Goal: Task Accomplishment & Management: Use online tool/utility

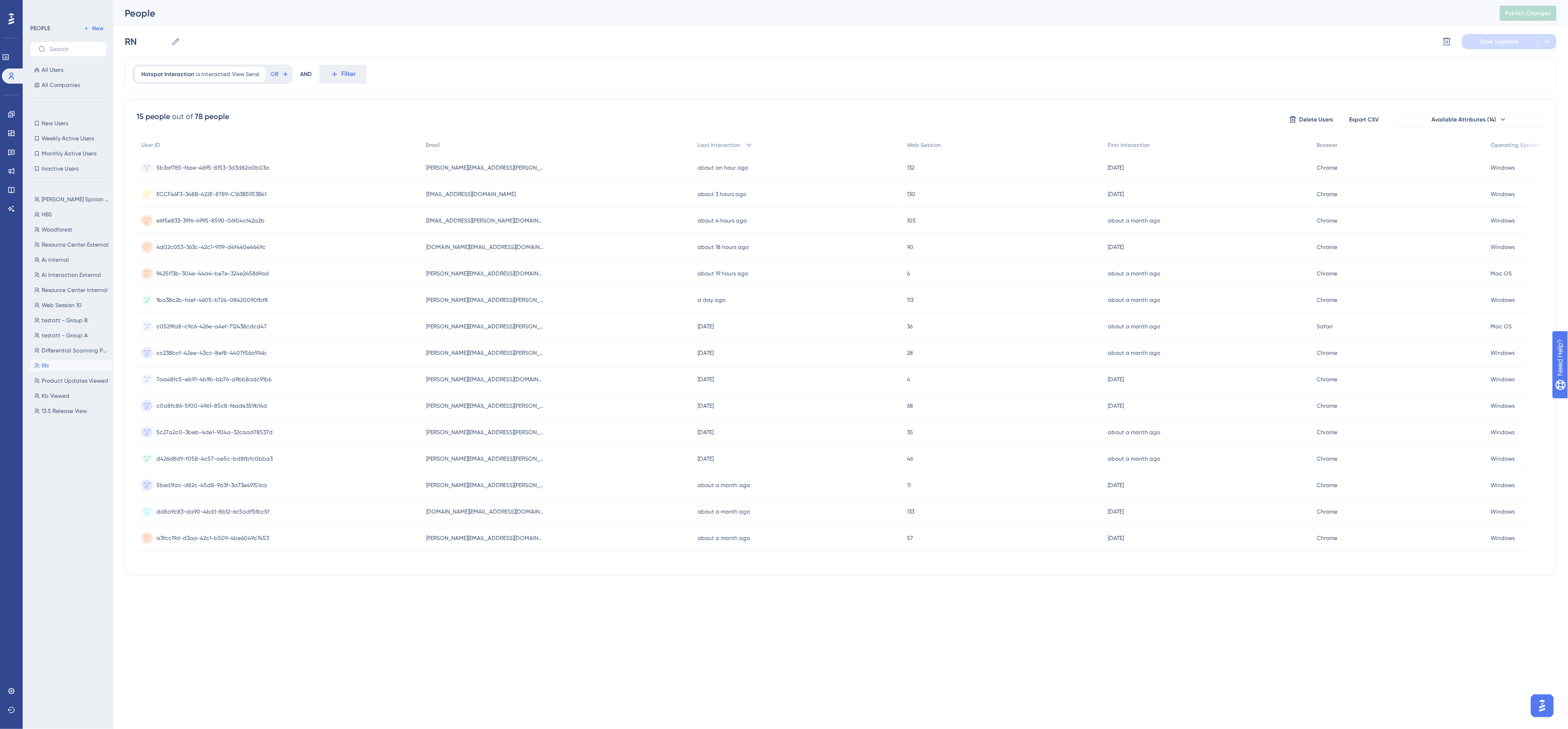
click at [928, 37] on div "RN RN Delete Segment Save Segment" at bounding box center [841, 41] width 1432 height 30
click at [548, 168] on div "[PERSON_NAME][EMAIL_ADDRESS][PERSON_NAME][DOMAIN_NAME] [PERSON_NAME][EMAIL_ADDR…" at bounding box center [558, 167] width 271 height 26
click at [13, 75] on icon at bounding box center [12, 76] width 5 height 7
click at [793, 65] on div "Hotspot Interaction is interacted View Sensi View Sensi Remove OR AND Filter" at bounding box center [841, 74] width 1432 height 35
click at [45, 69] on span "All Users" at bounding box center [52, 70] width 22 height 7
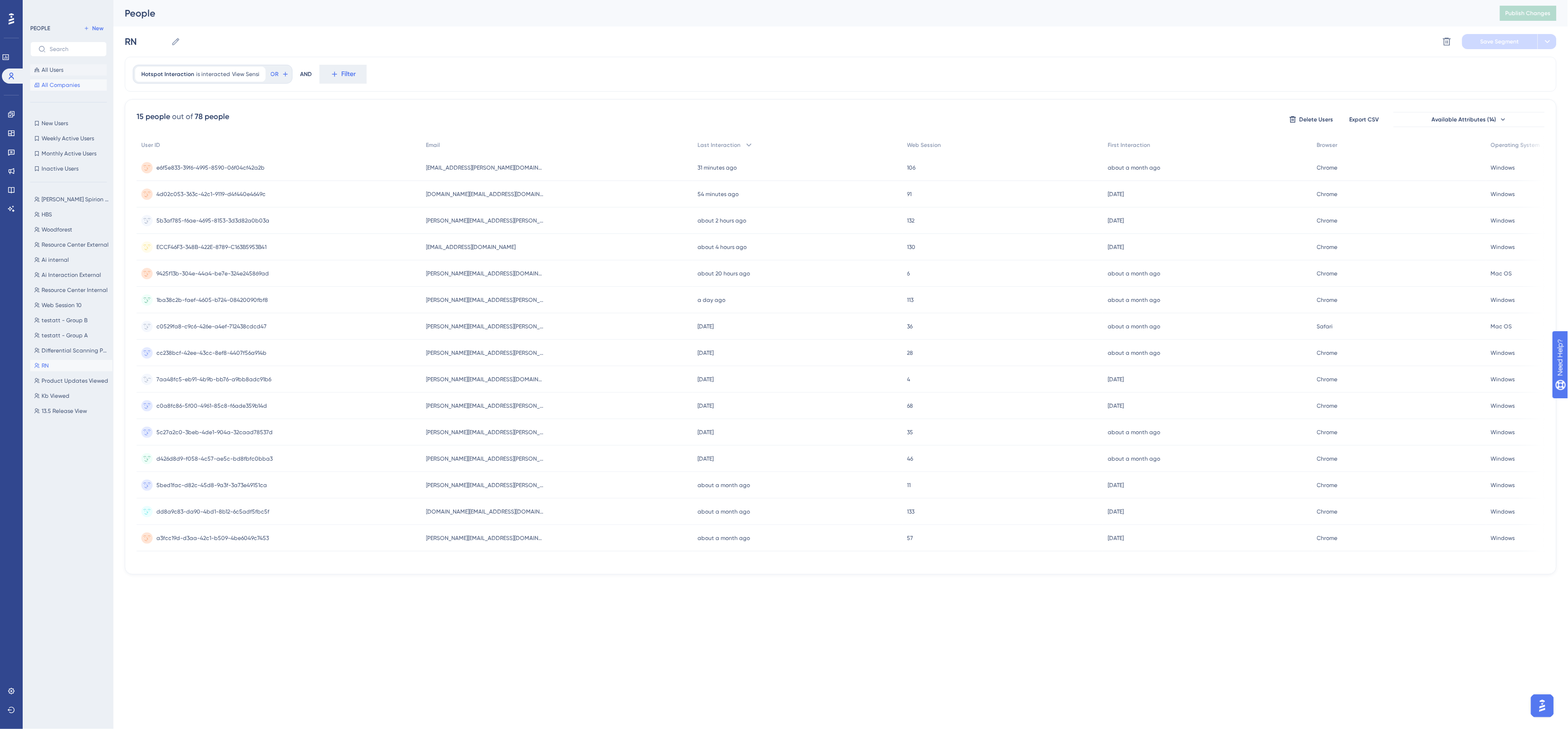
click at [52, 88] on span "All Companies" at bounding box center [60, 85] width 38 height 7
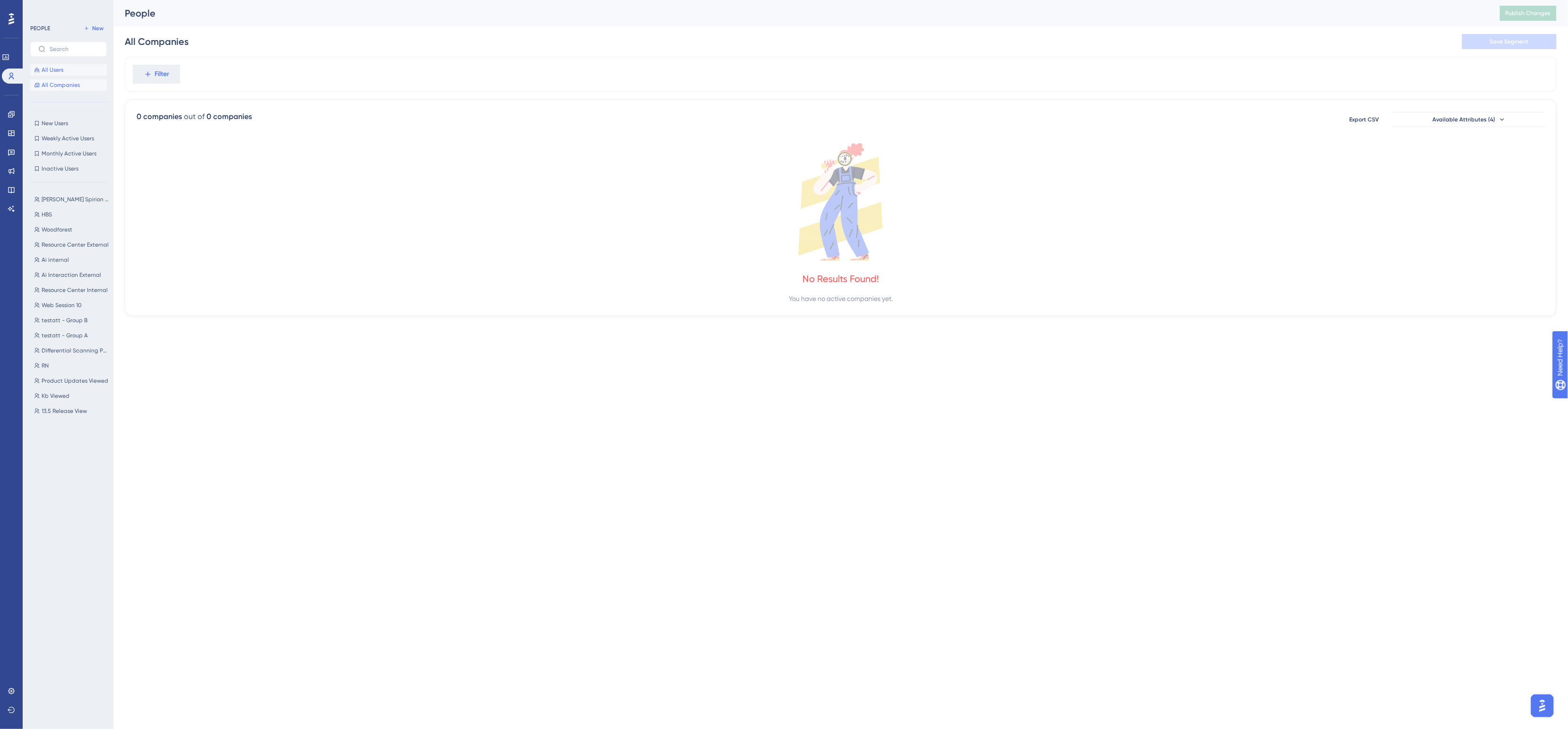
click at [50, 71] on span "All Users" at bounding box center [52, 70] width 22 height 7
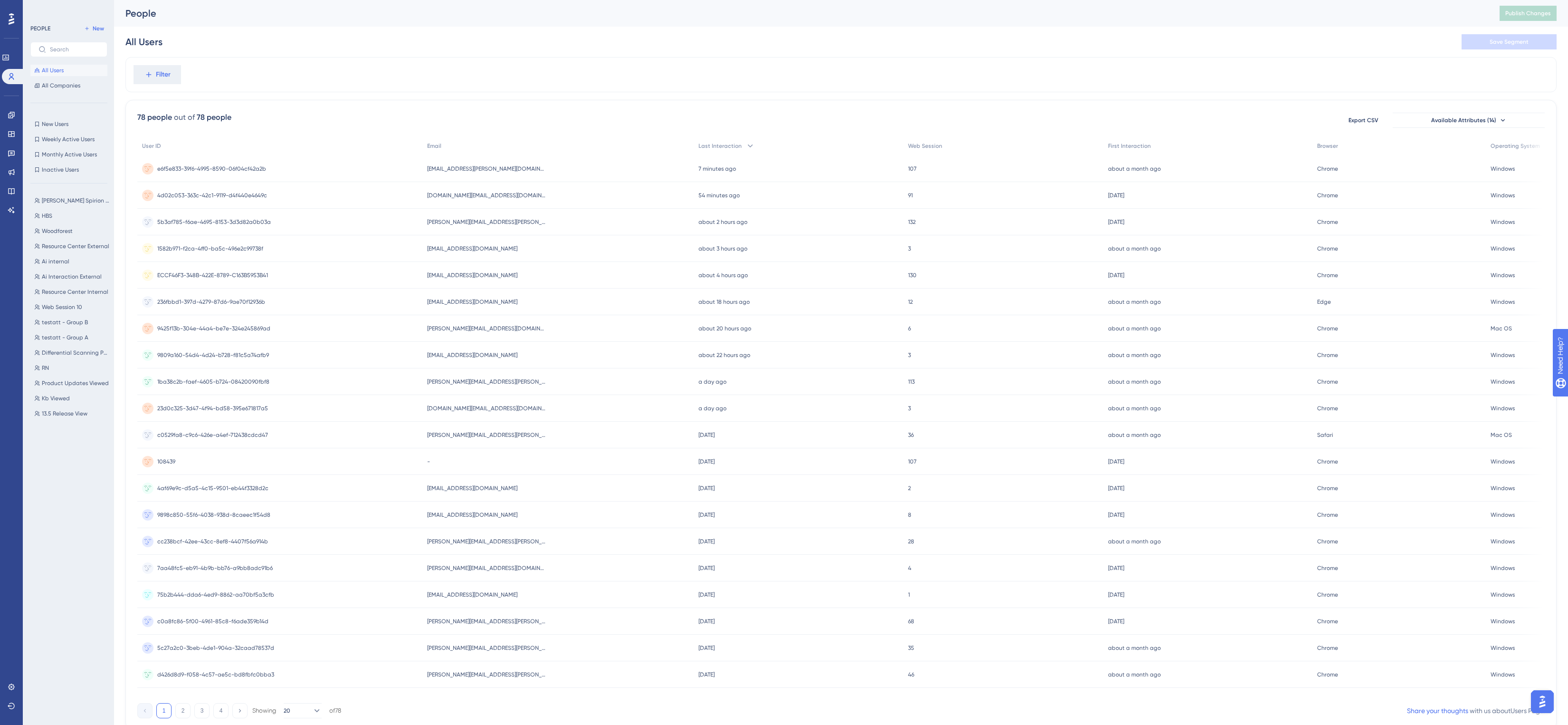
click at [322, 66] on div "Filter" at bounding box center [841, 74] width 1431 height 35
click at [645, 170] on div "[EMAIL_ADDRESS][PERSON_NAME][DOMAIN_NAME] [DOMAIN_NAME][EMAIL_ADDRESS][PERSON_N…" at bounding box center [558, 168] width 272 height 26
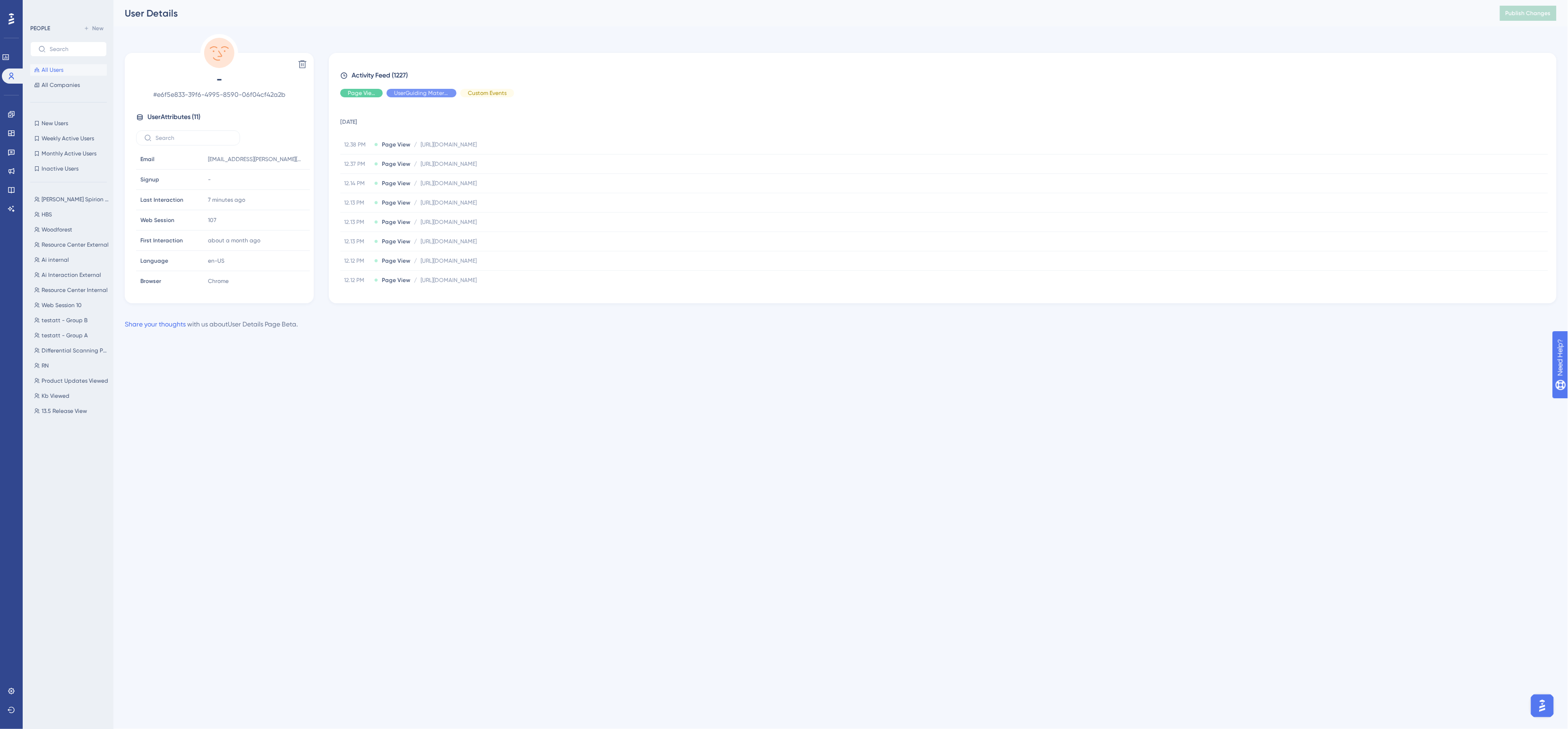
click at [514, 30] on div "Performance Users Engagement Widgets Feedback Product Updates Knowledge Base AI…" at bounding box center [841, 172] width 1455 height 345
click at [12, 205] on icon at bounding box center [11, 209] width 7 height 7
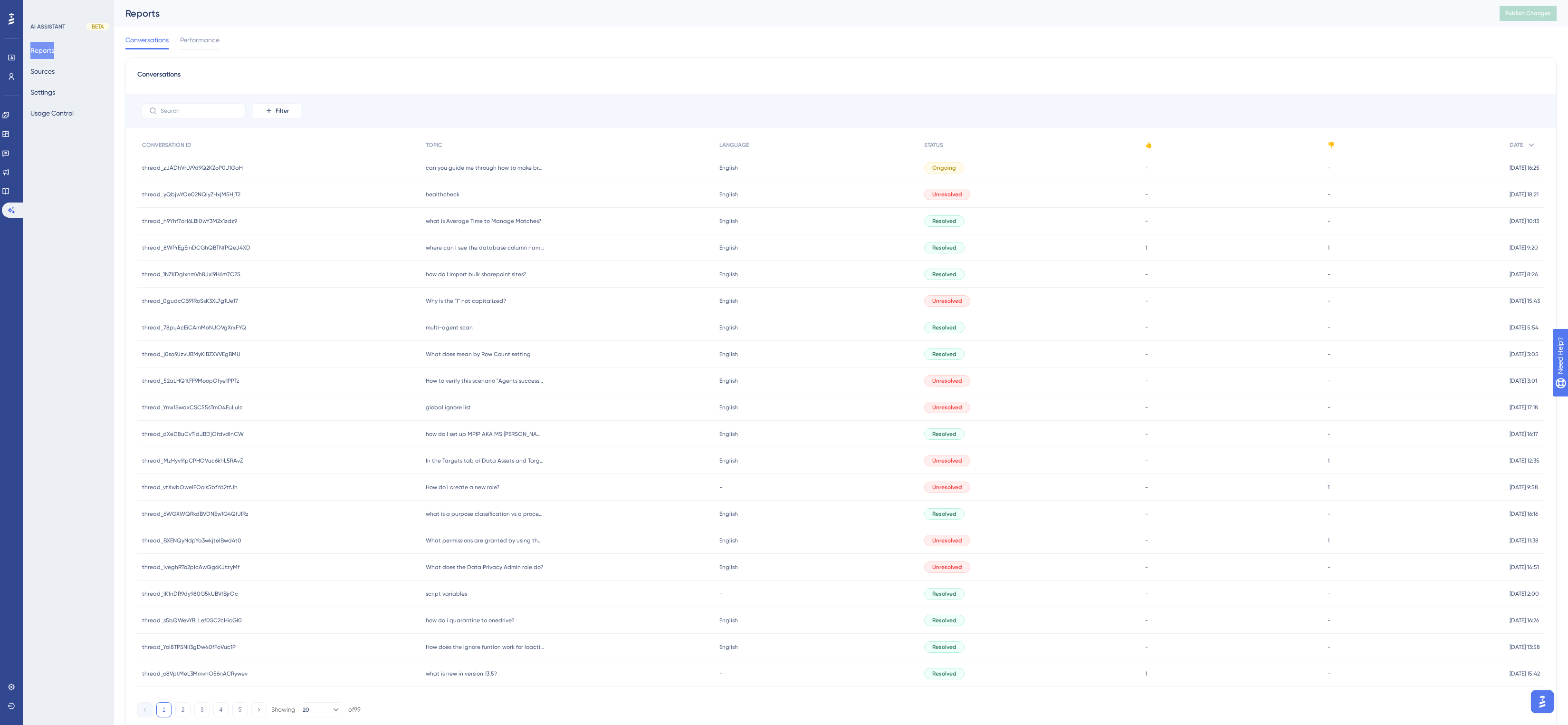
click at [547, 48] on div "Conversations Performance" at bounding box center [841, 42] width 1431 height 31
click at [10, 132] on icon at bounding box center [6, 134] width 7 height 7
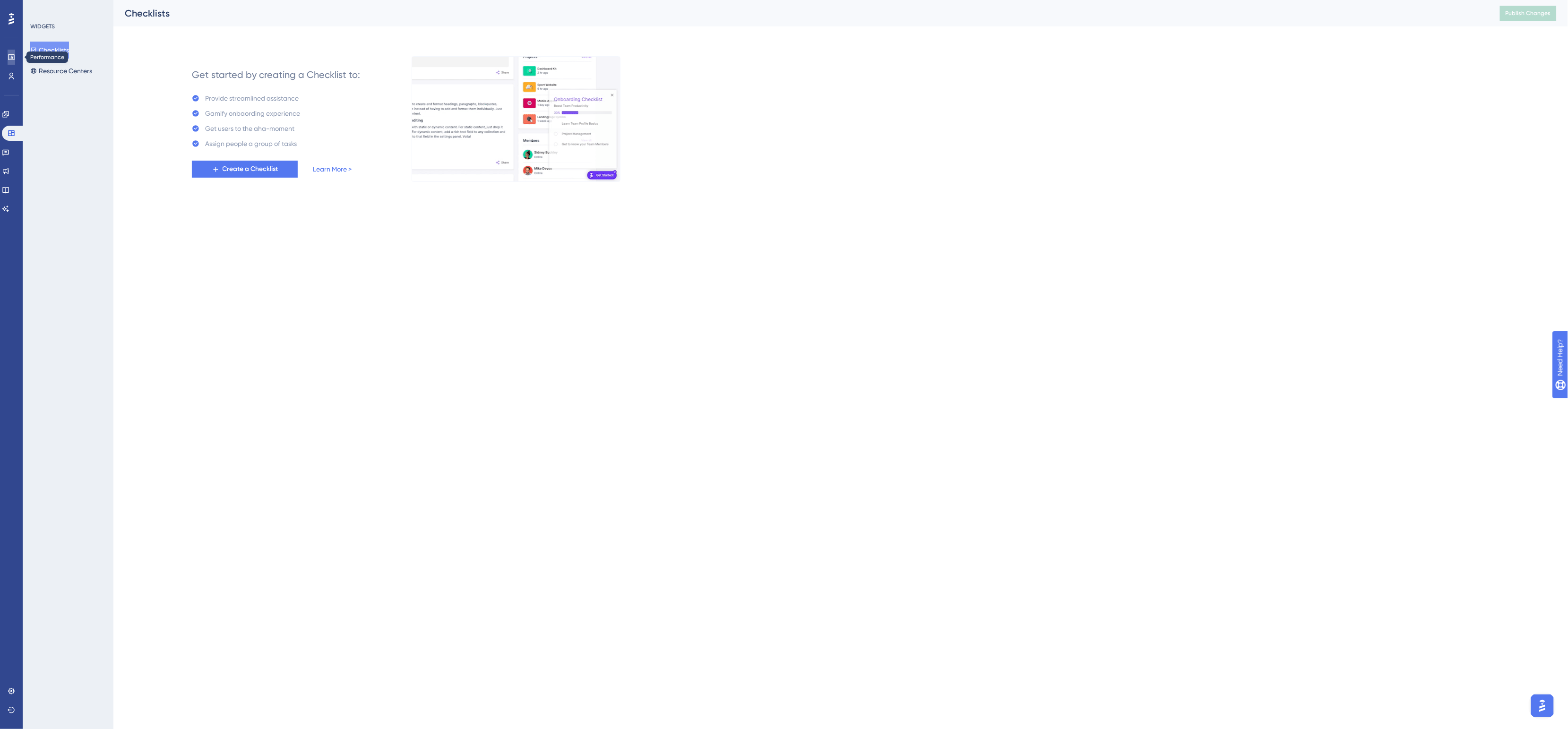
click at [12, 57] on icon at bounding box center [11, 57] width 6 height 5
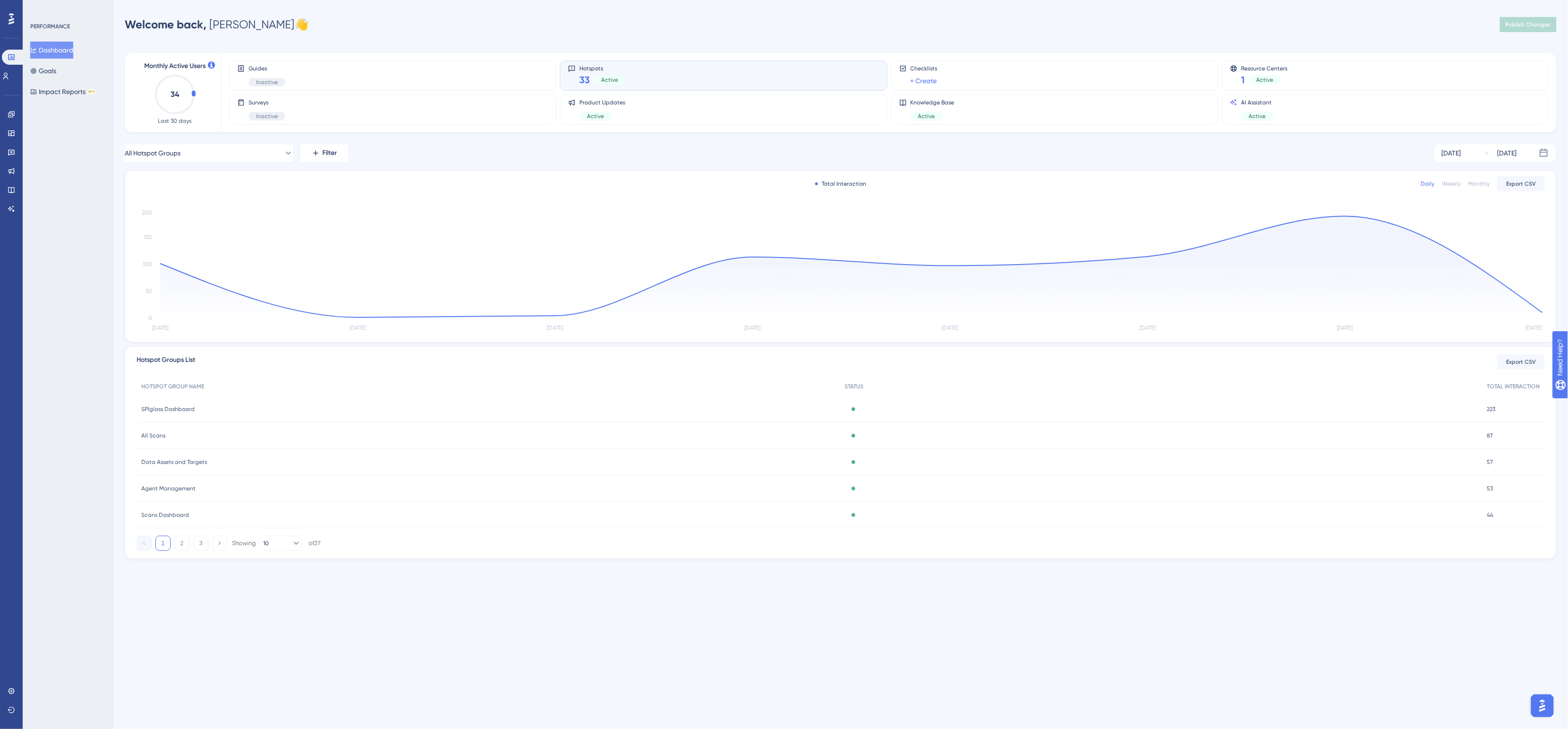
click at [1053, 22] on div "Welcome back, [PERSON_NAME] 👋 Publish Changes" at bounding box center [841, 24] width 1432 height 19
click at [10, 111] on icon at bounding box center [11, 114] width 6 height 6
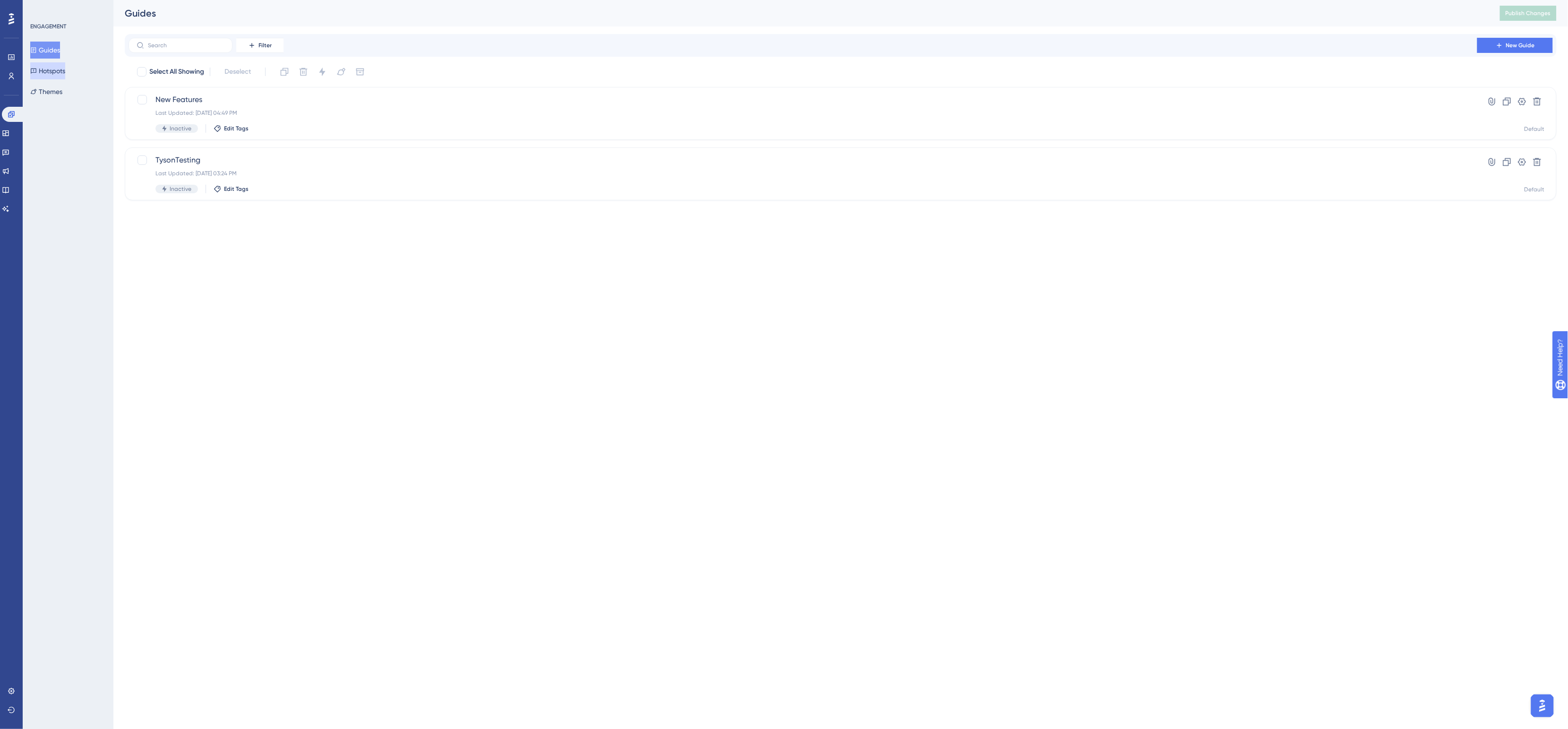
click at [54, 71] on button "Hotspots" at bounding box center [47, 71] width 35 height 17
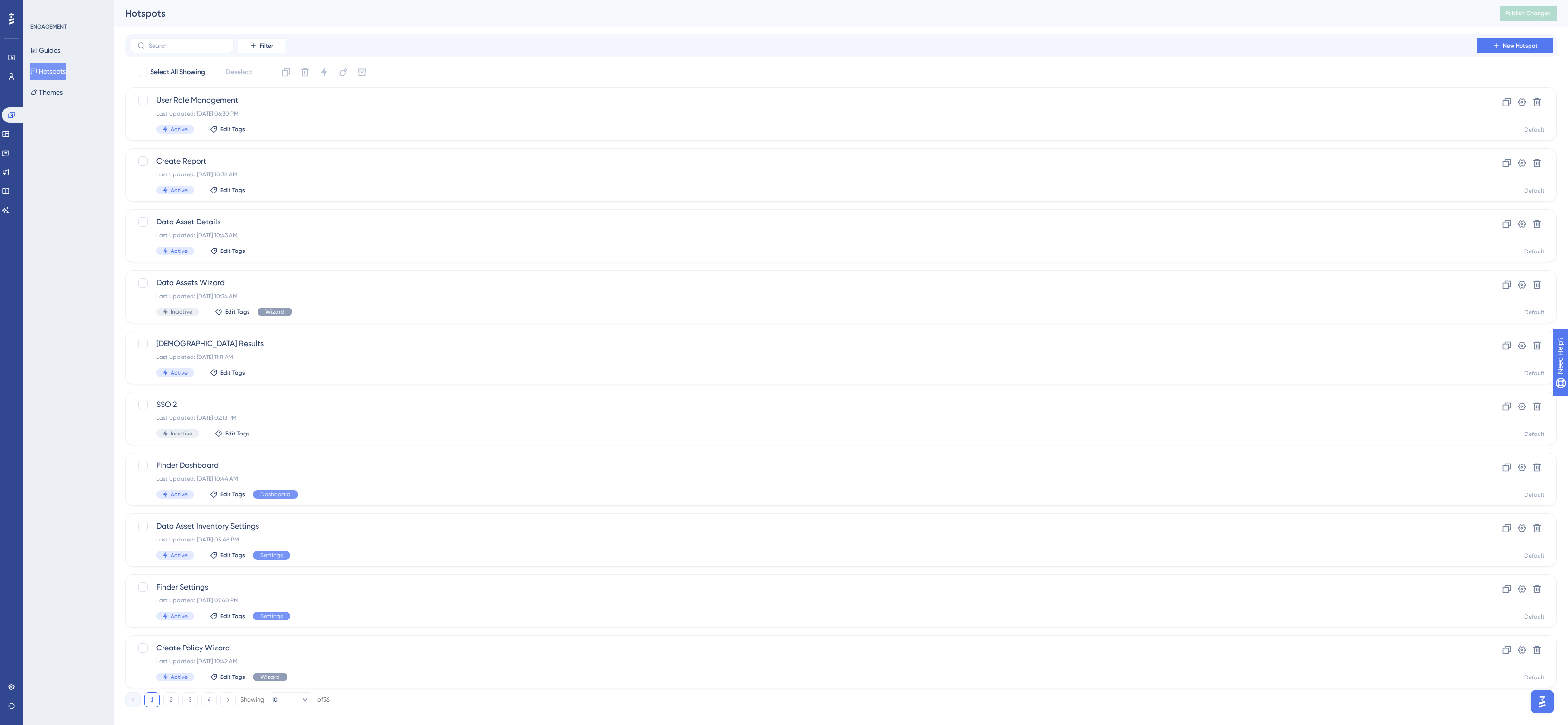
click at [481, 28] on div "Performance Users Engagement Widgets Feedback Product Updates Knowledge Base AI…" at bounding box center [841, 361] width 1454 height 723
click at [10, 187] on icon at bounding box center [6, 191] width 7 height 7
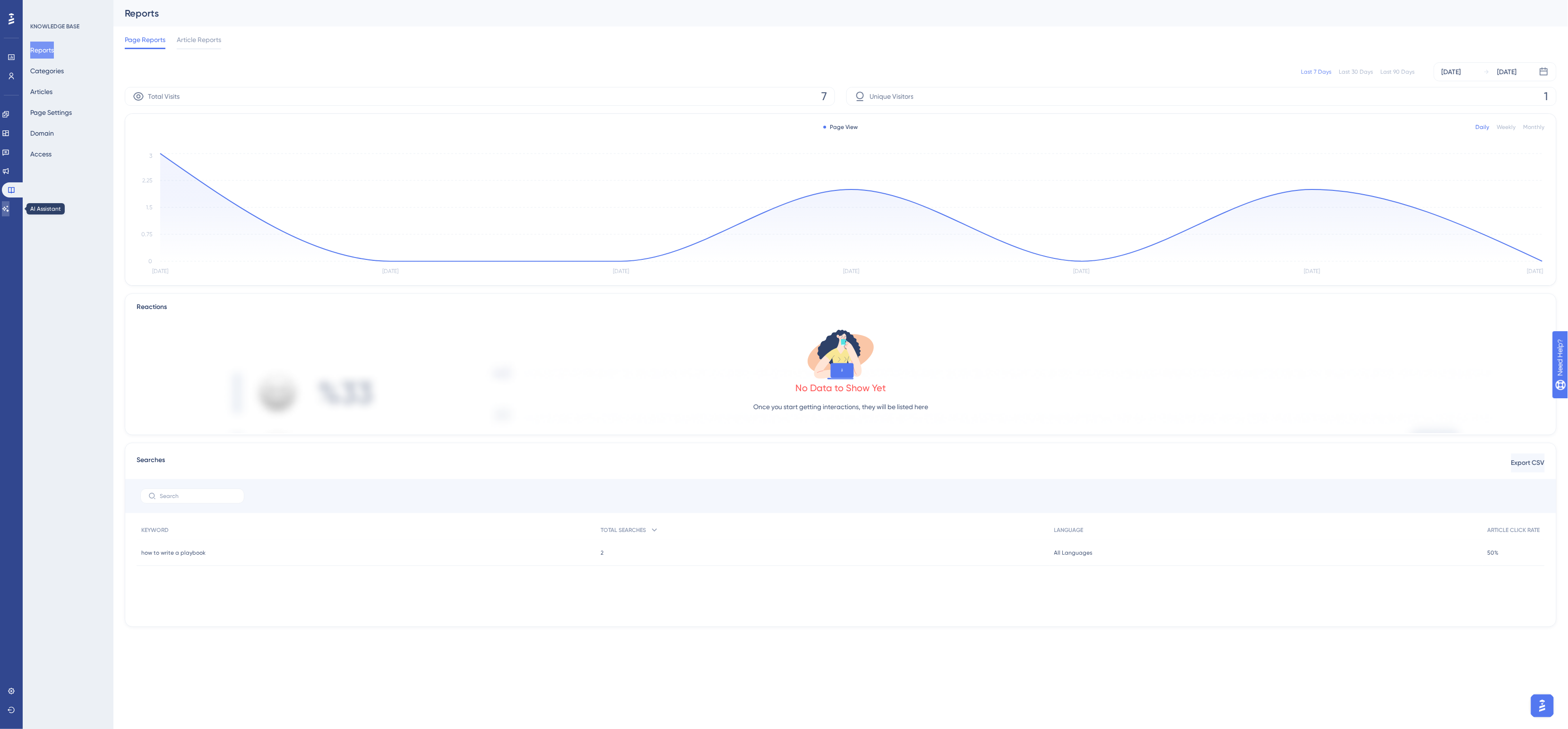
click at [9, 209] on icon at bounding box center [5, 209] width 7 height 6
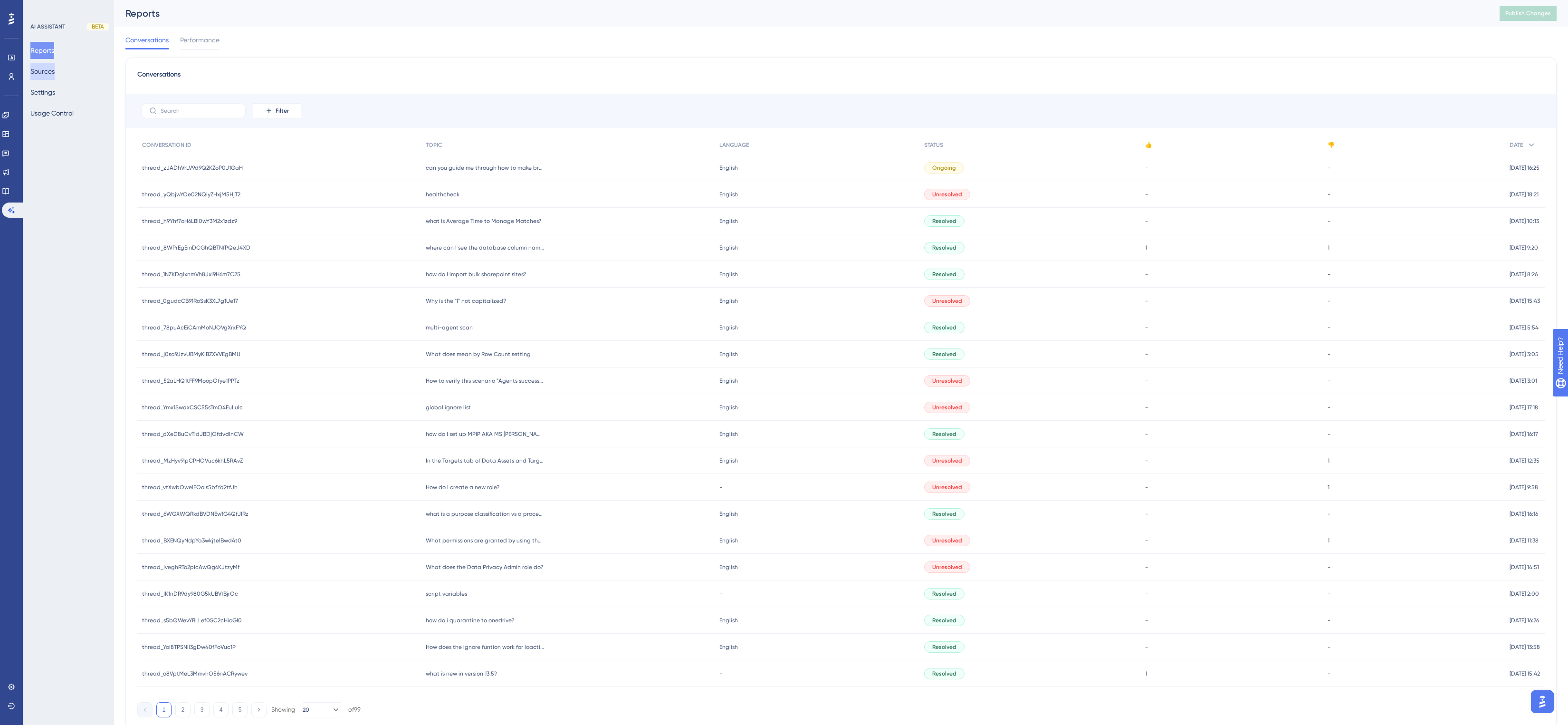
click at [48, 70] on button "Sources" at bounding box center [43, 71] width 24 height 17
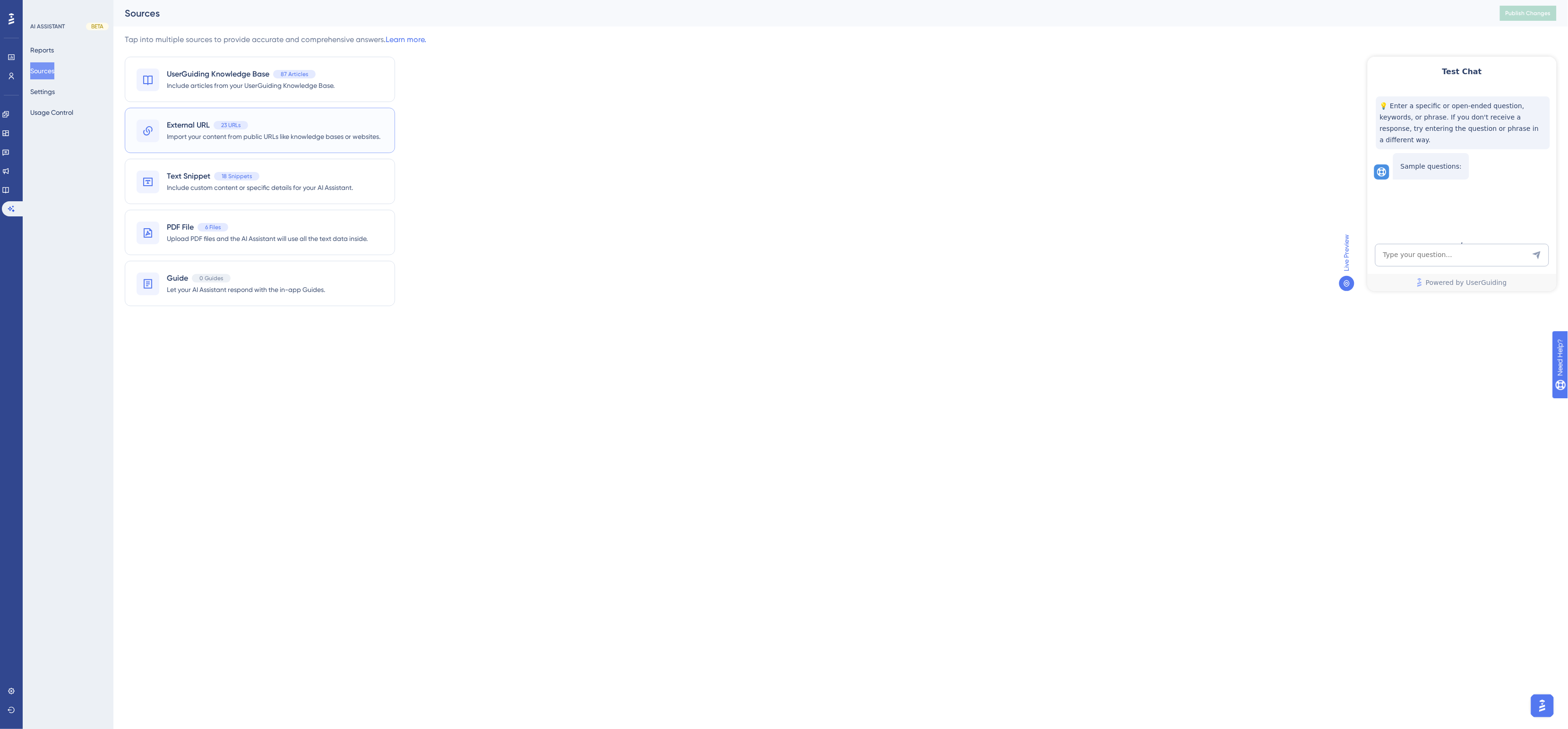
click at [187, 122] on span "External URL" at bounding box center [188, 125] width 43 height 12
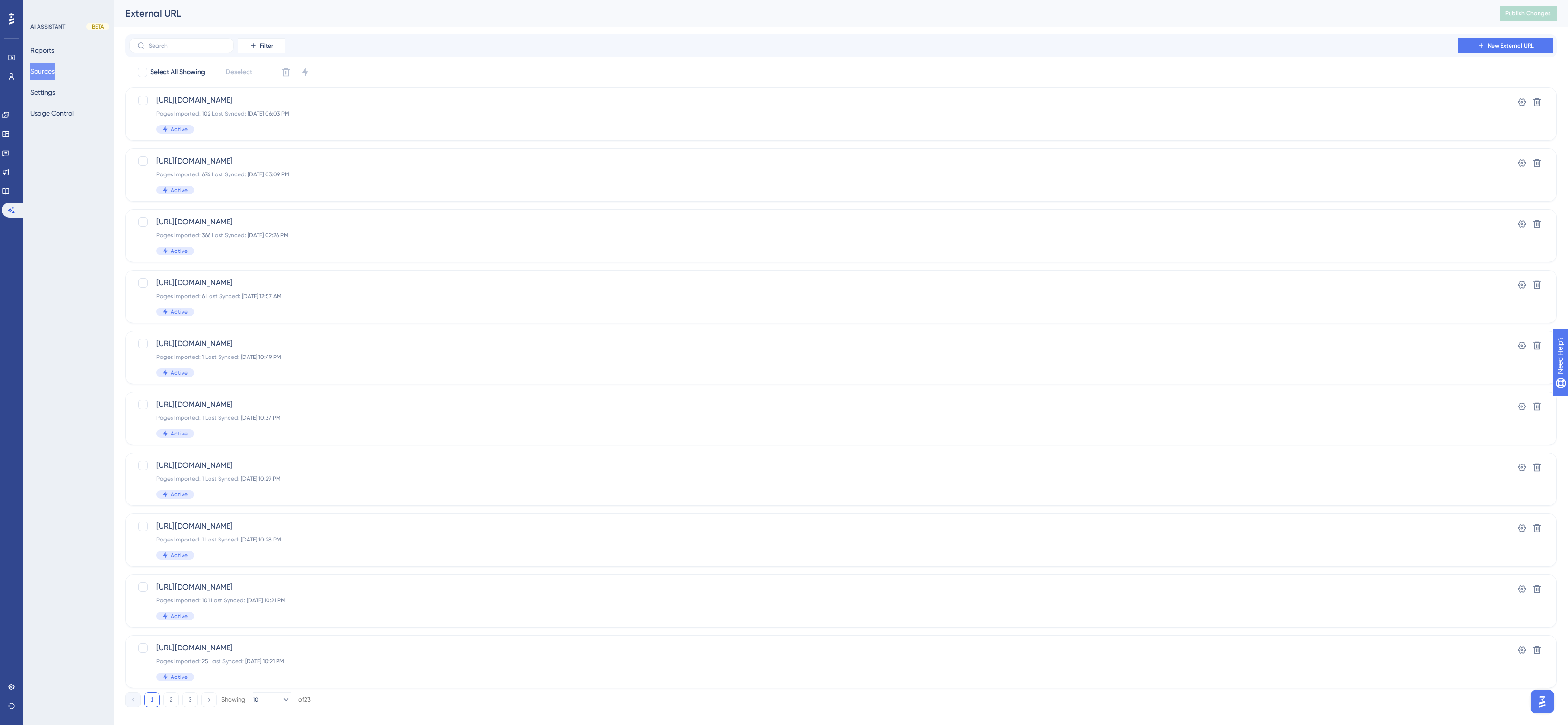
click at [647, 13] on div "External URL" at bounding box center [801, 13] width 1350 height 13
click at [477, 107] on div "[URL][DOMAIN_NAME] Pages Imported: 102 Last Synced: [DATE] 06:03 PM Active" at bounding box center [802, 114] width 1293 height 39
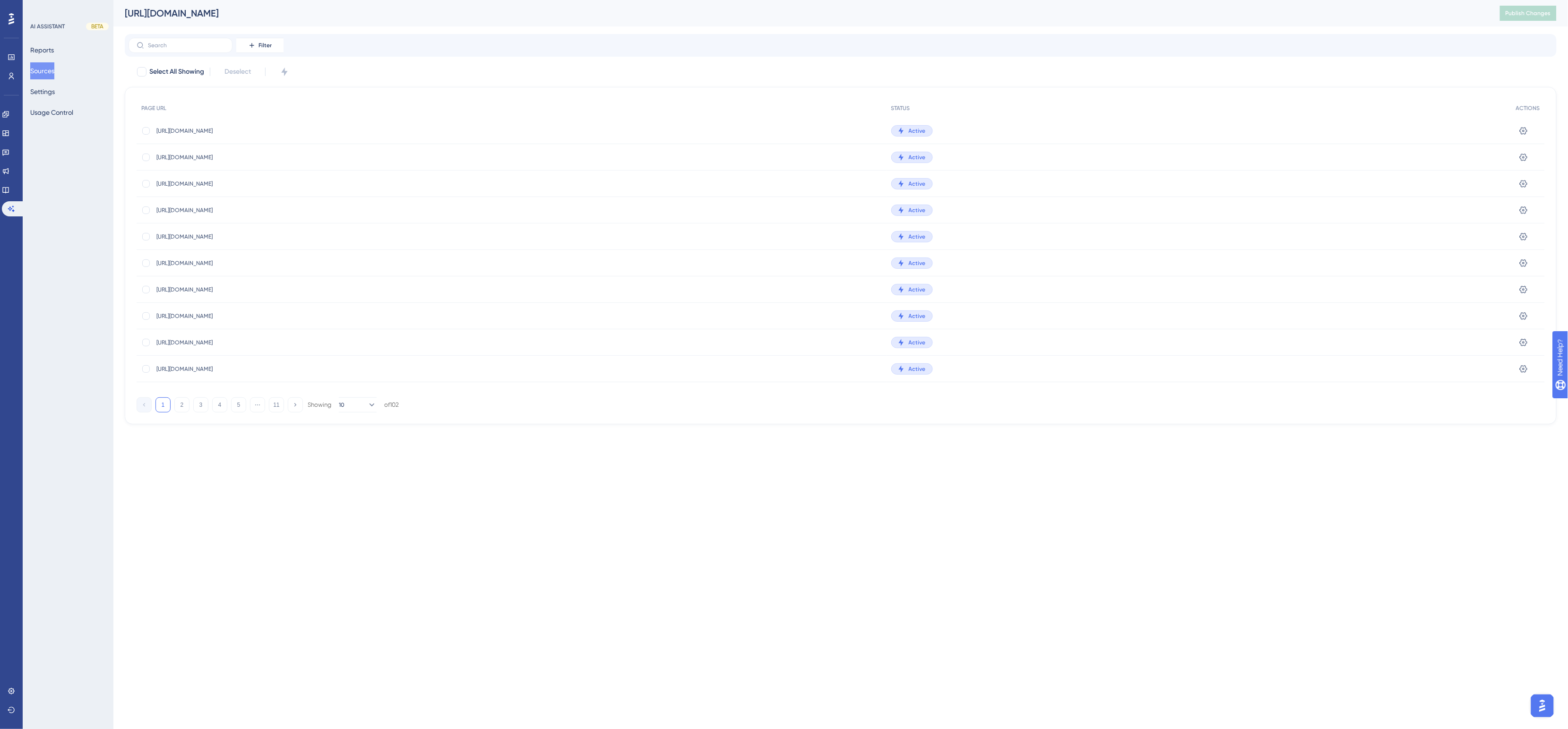
drag, startPoint x: 598, startPoint y: 15, endPoint x: 114, endPoint y: 12, distance: 484.0
click at [114, 12] on div "[URL][DOMAIN_NAME] Publish Changes" at bounding box center [841, 13] width 1455 height 26
copy div "[URL][DOMAIN_NAME]"
click at [735, 19] on div "[URL][DOMAIN_NAME]" at bounding box center [800, 13] width 1351 height 13
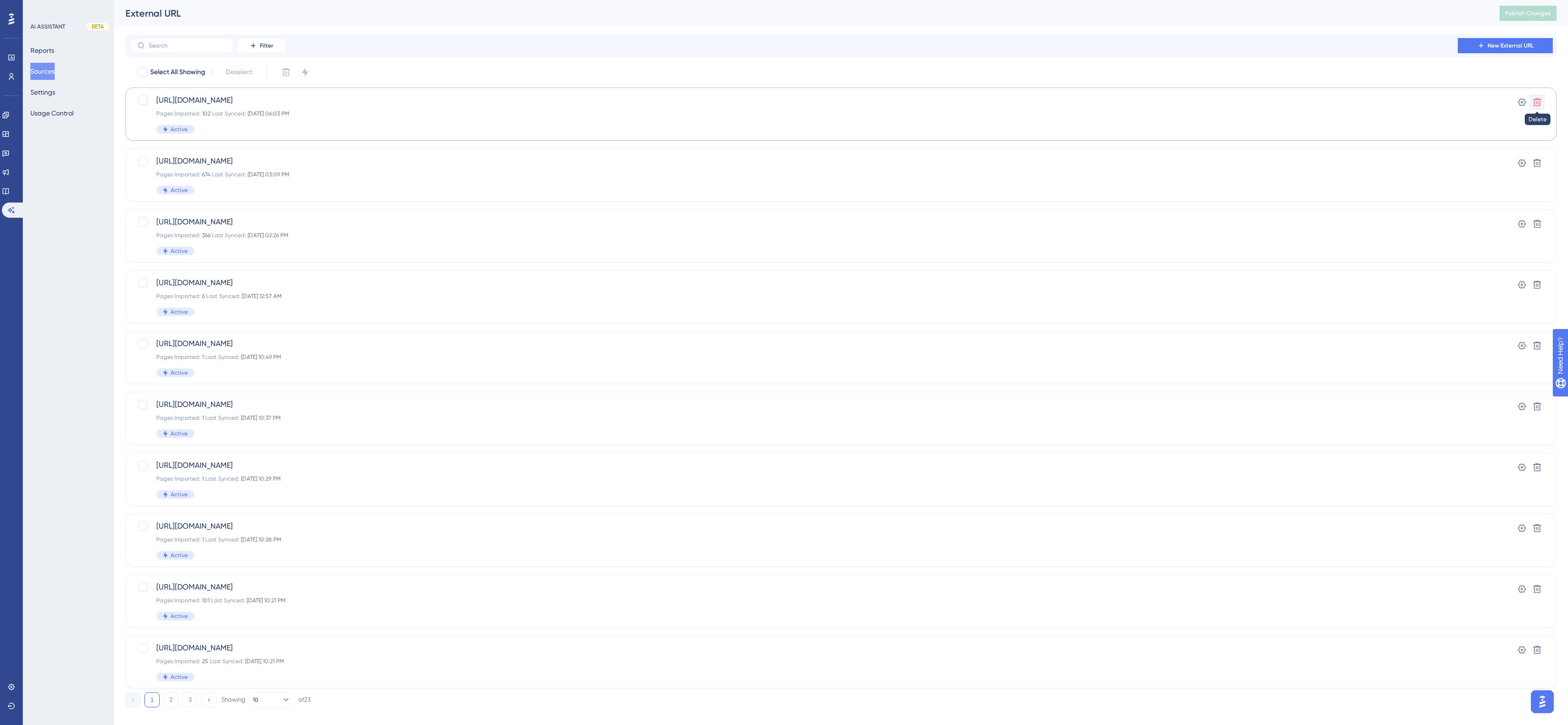
click at [1540, 101] on icon at bounding box center [1537, 102] width 8 height 8
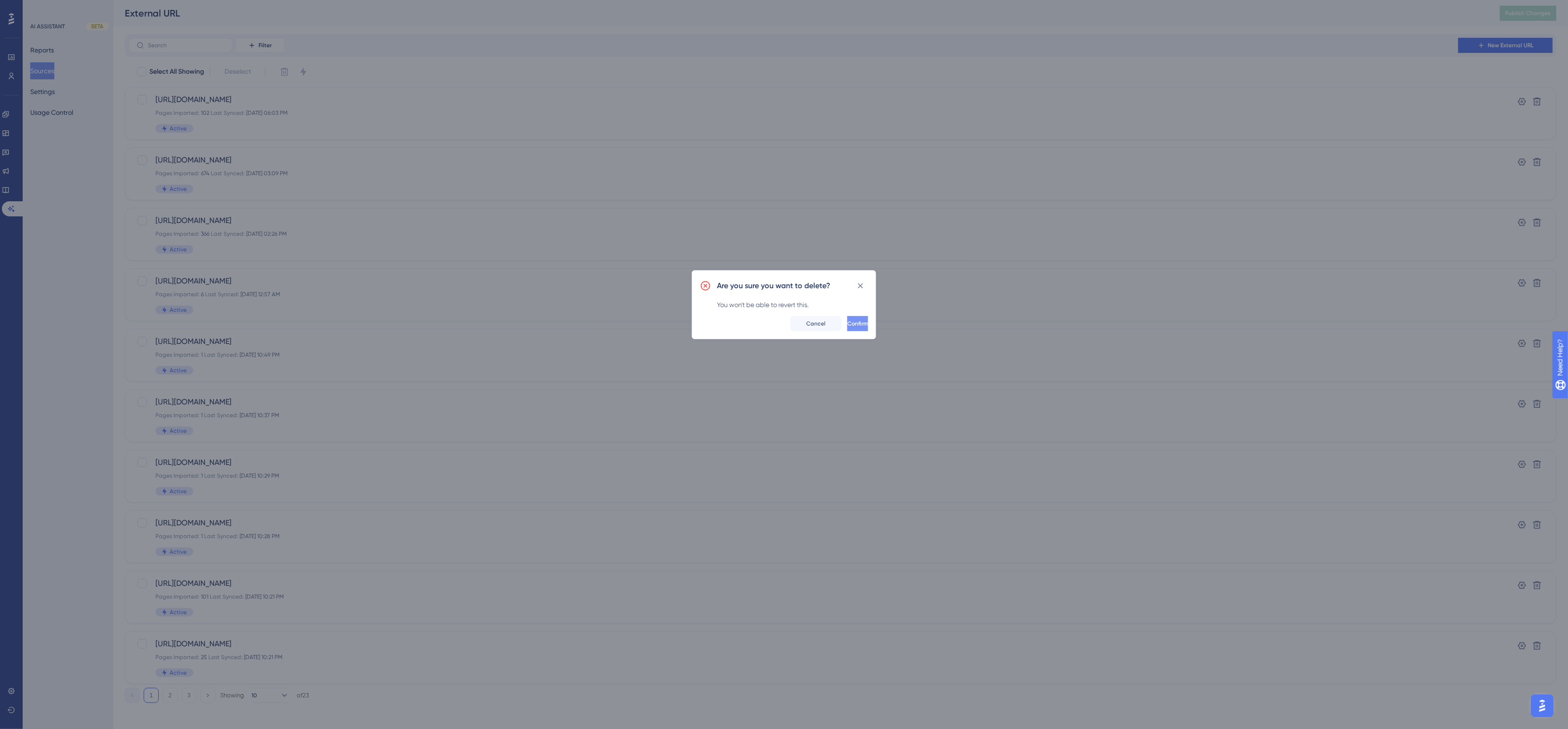
click at [847, 322] on span "Confirm" at bounding box center [858, 324] width 21 height 7
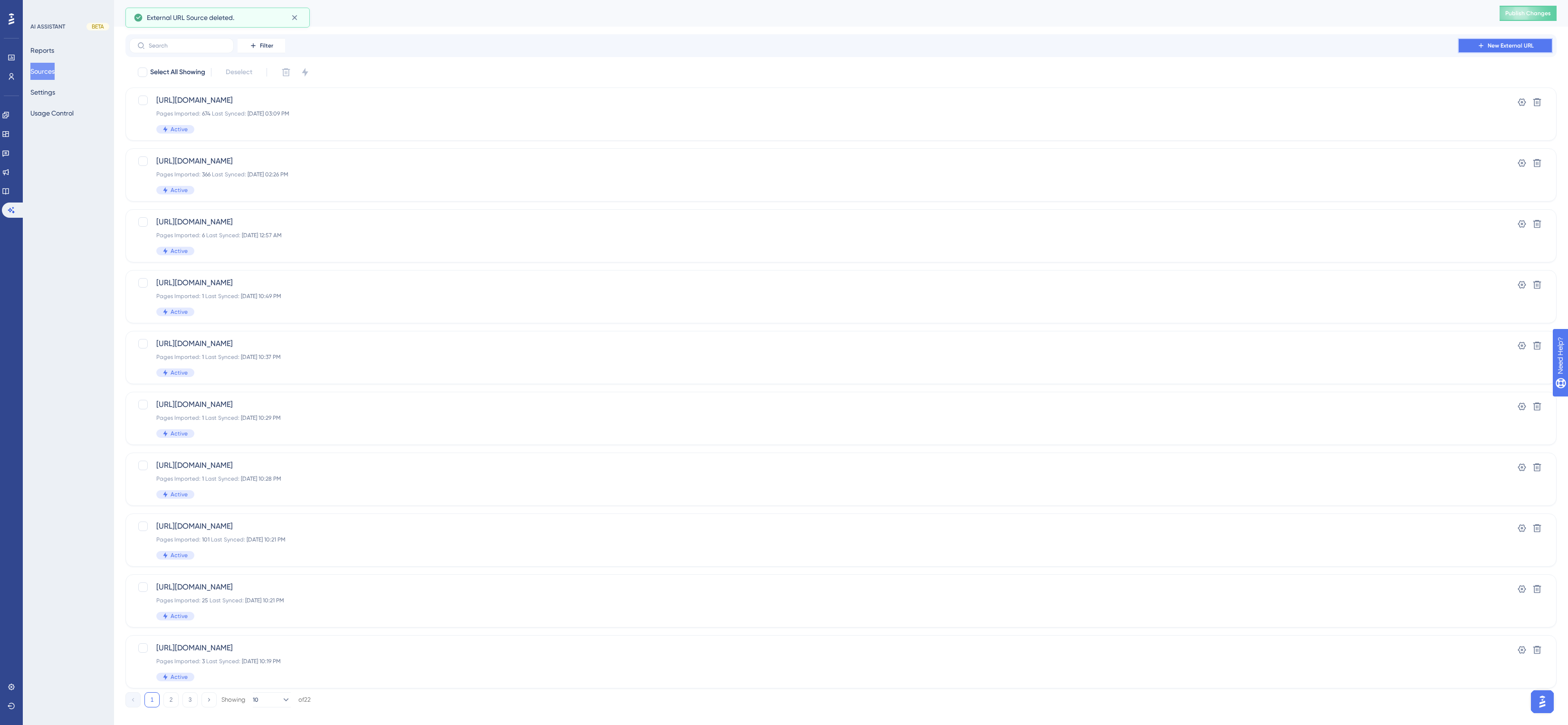
click at [1490, 42] on span "New External URL" at bounding box center [1510, 45] width 46 height 7
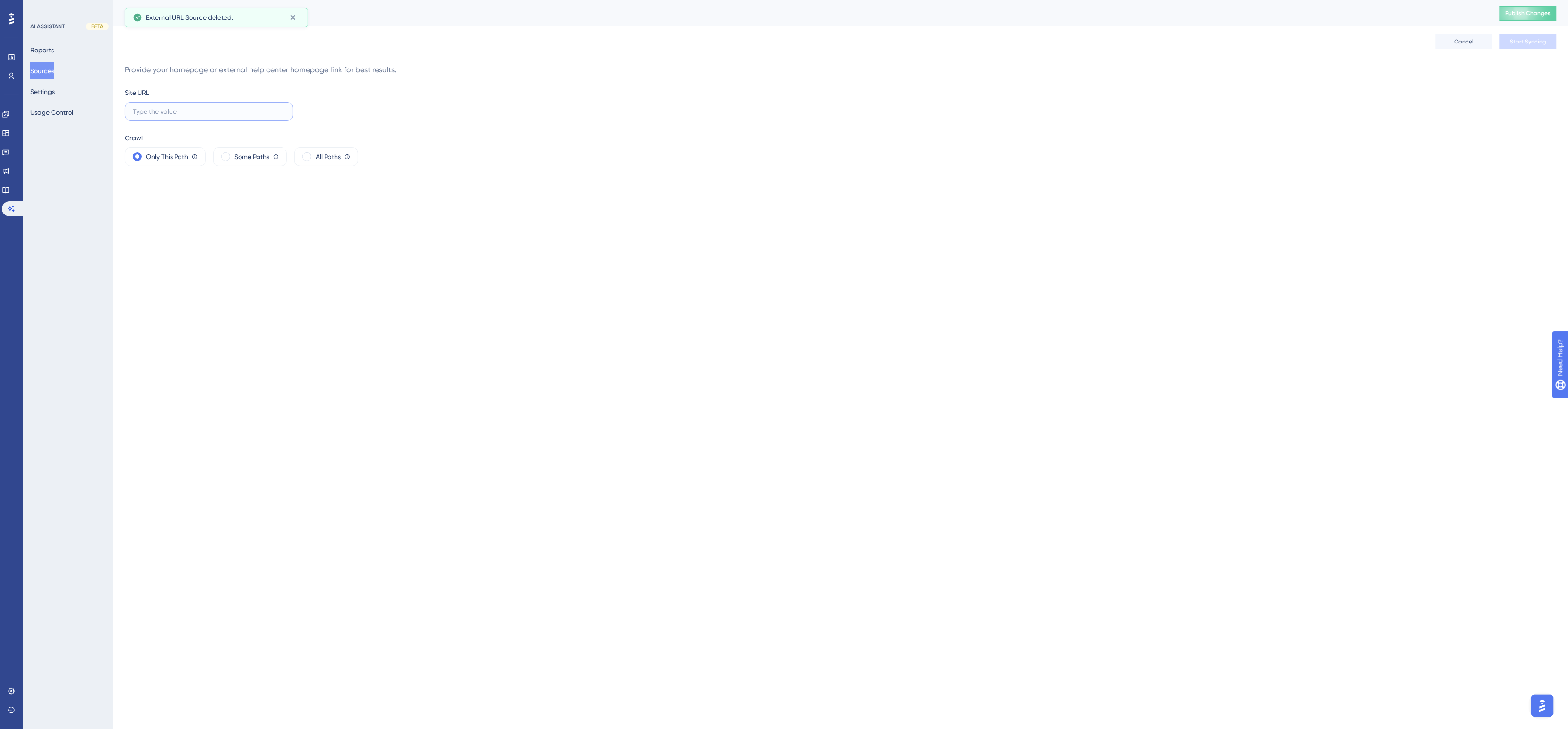
click at [172, 106] on input "text" at bounding box center [209, 111] width 152 height 10
paste input "[URL][DOMAIN_NAME]"
type input "[URL][DOMAIN_NAME]"
click at [332, 159] on span "All Paths" at bounding box center [328, 156] width 25 height 12
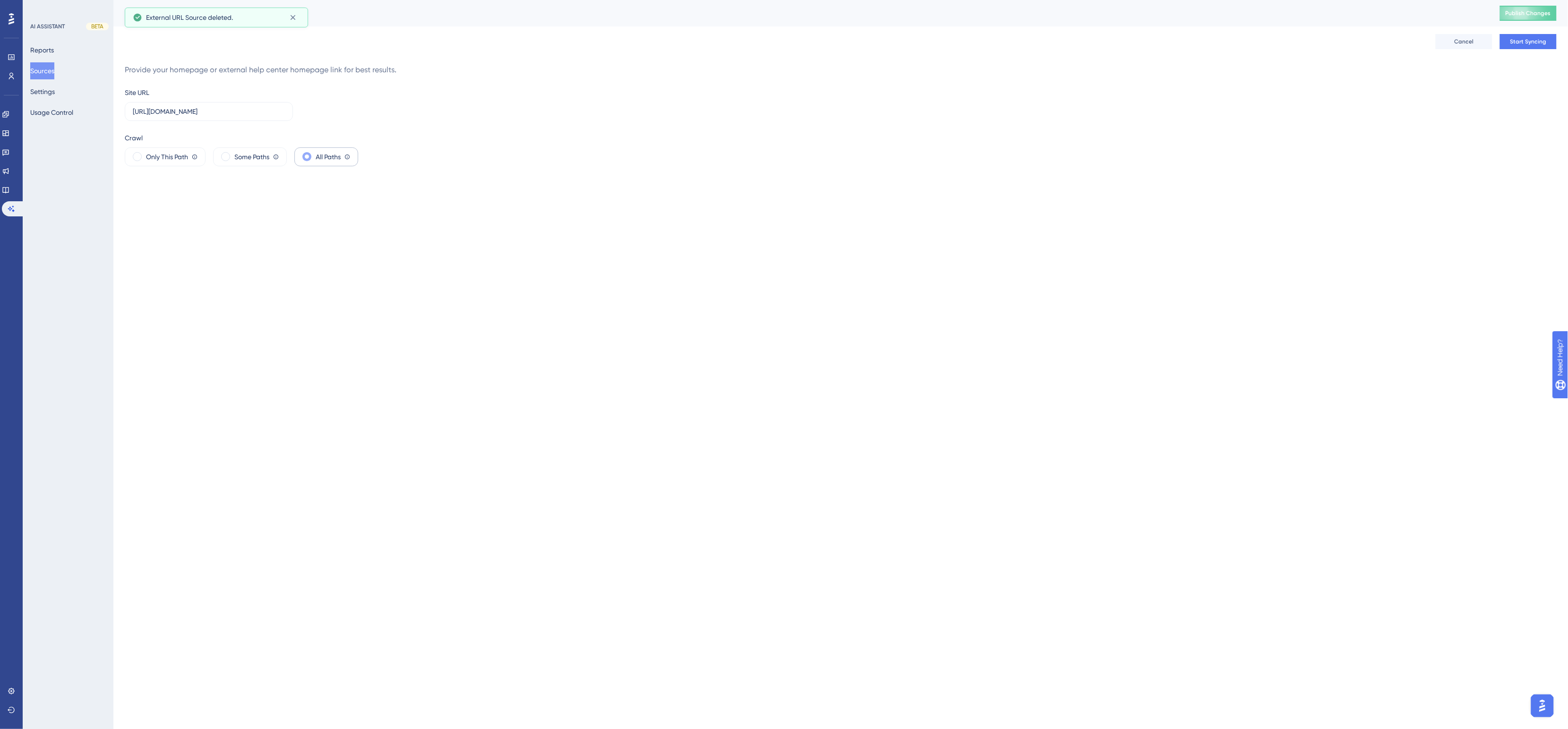
scroll to position [0, 0]
click at [1535, 41] on span "Start Syncing" at bounding box center [1528, 41] width 37 height 7
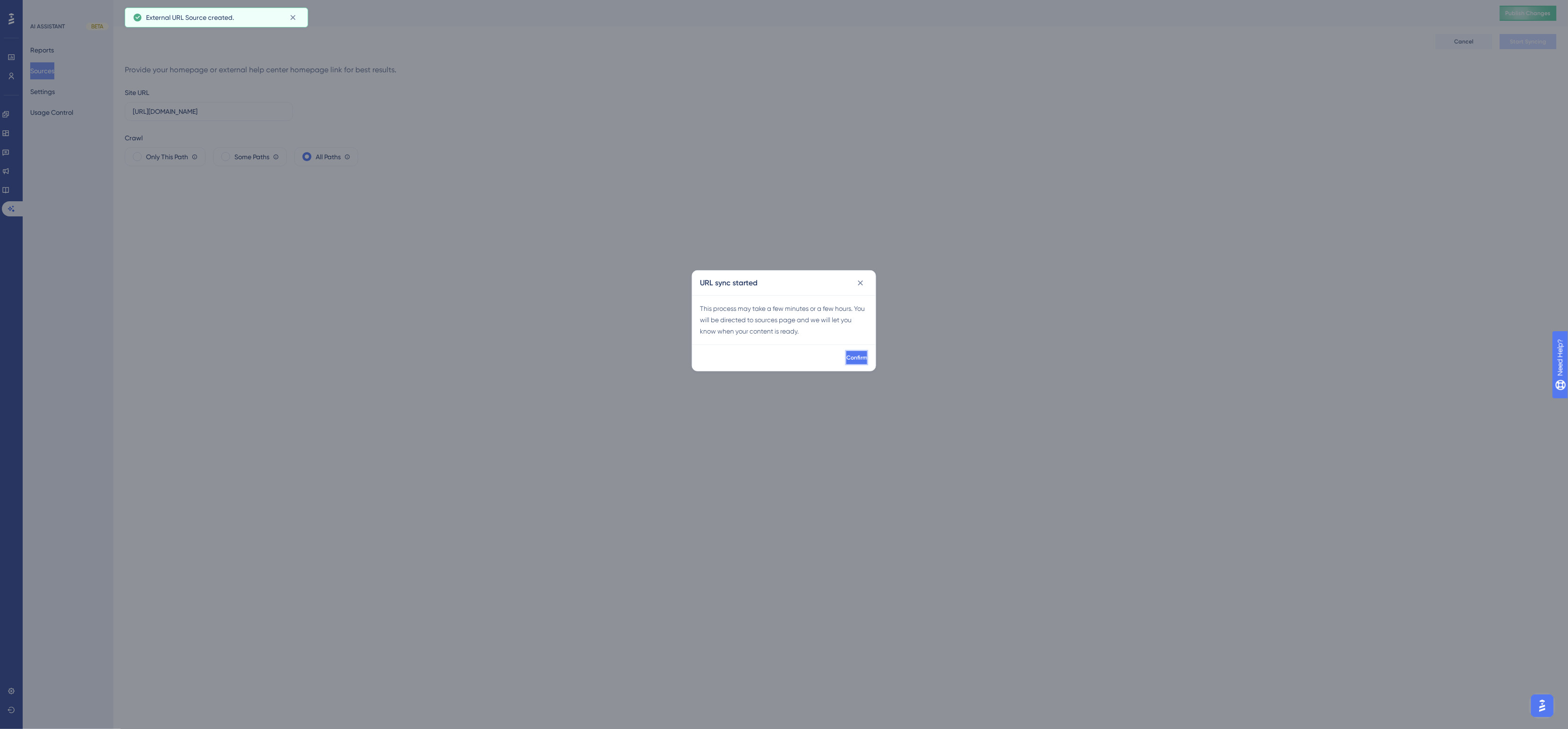
click at [846, 360] on span "Confirm" at bounding box center [856, 358] width 21 height 7
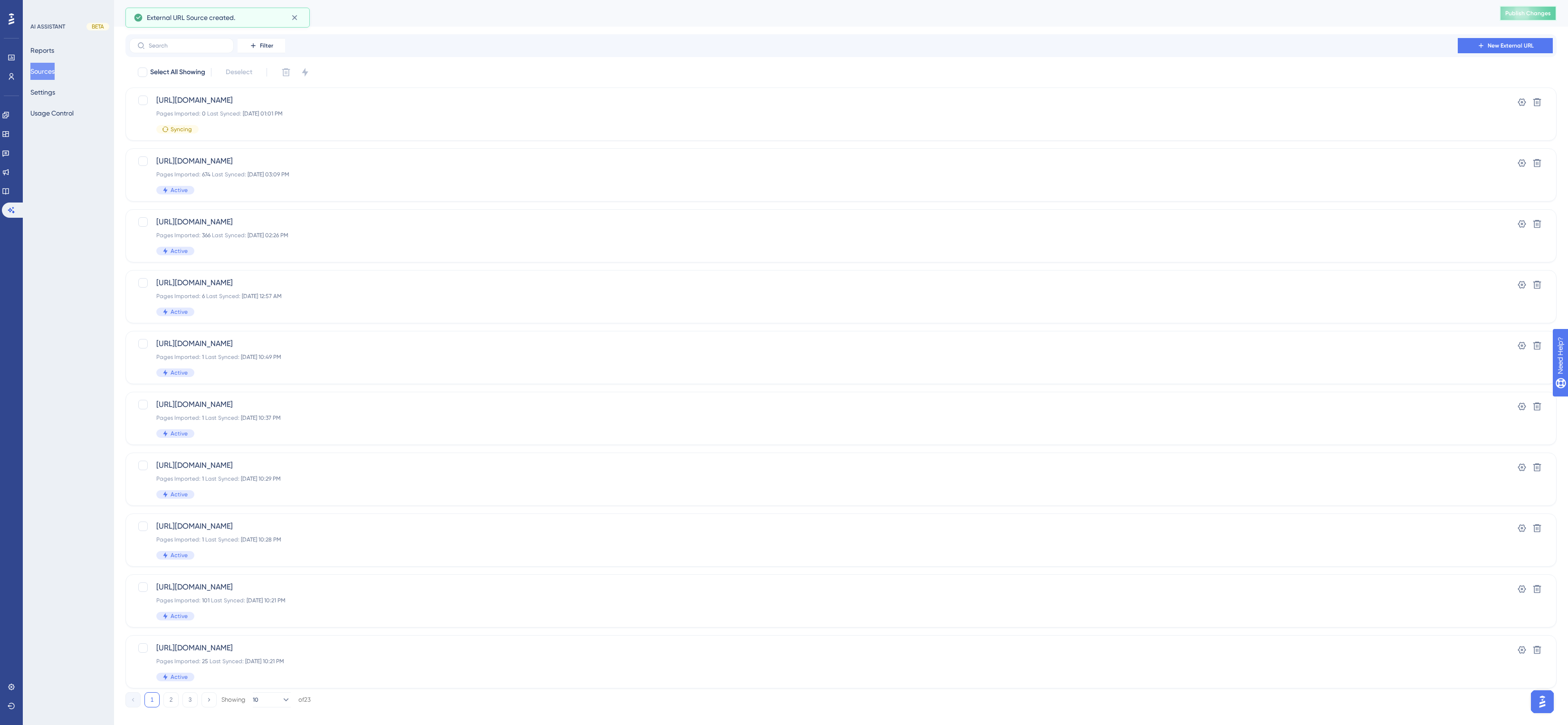
click at [1549, 12] on span "Publish Changes" at bounding box center [1528, 13] width 46 height 7
click at [43, 70] on button "Sources" at bounding box center [43, 71] width 24 height 17
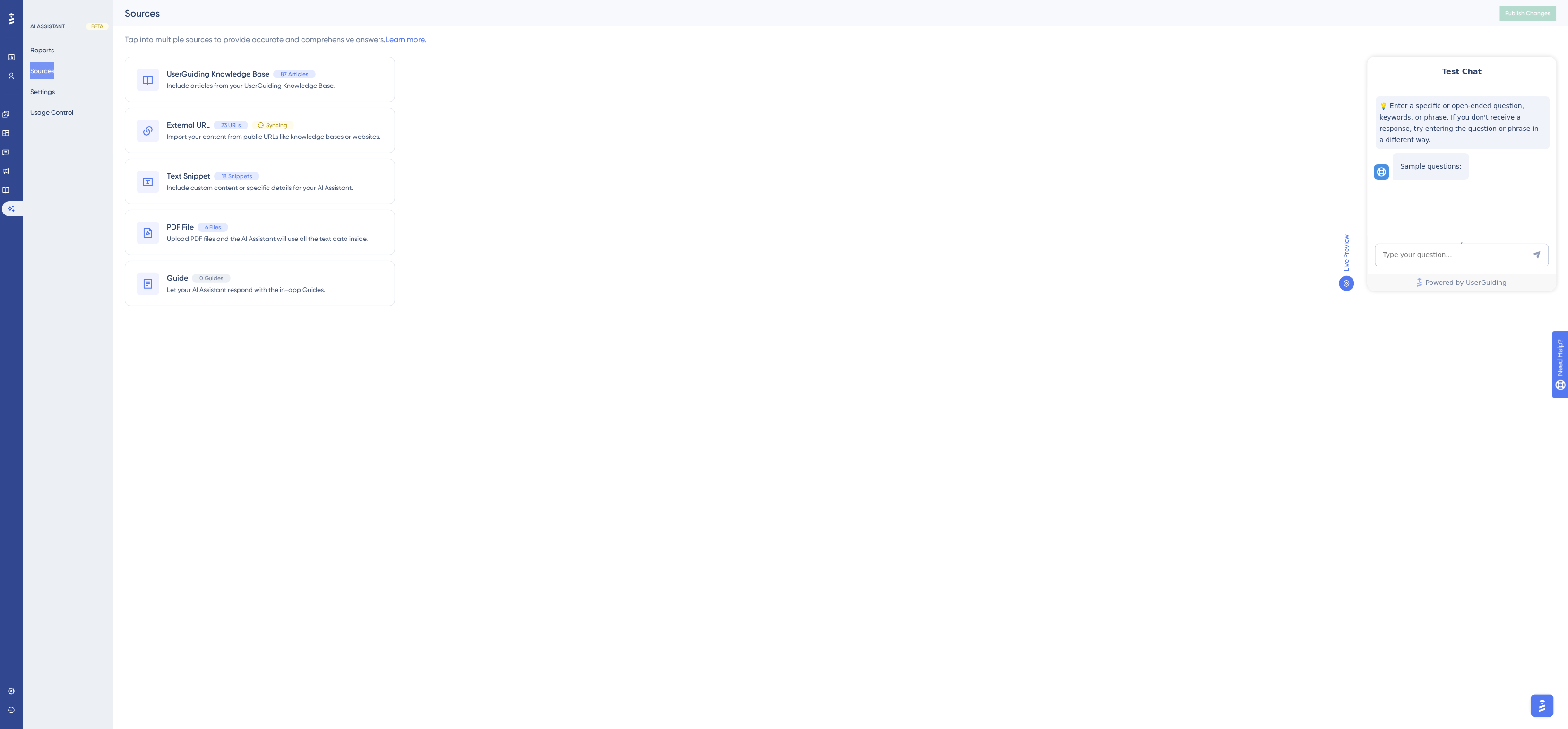
click at [540, 79] on div "Tap into multiple sources to provide accurate and comprehensive answers. Learn …" at bounding box center [841, 176] width 1432 height 284
click at [358, 0] on html "Performance Users Engagement Widgets Feedback Product Updates Knowledge Base AI…" at bounding box center [784, 0] width 1568 height 0
